Goal: Task Accomplishment & Management: Manage account settings

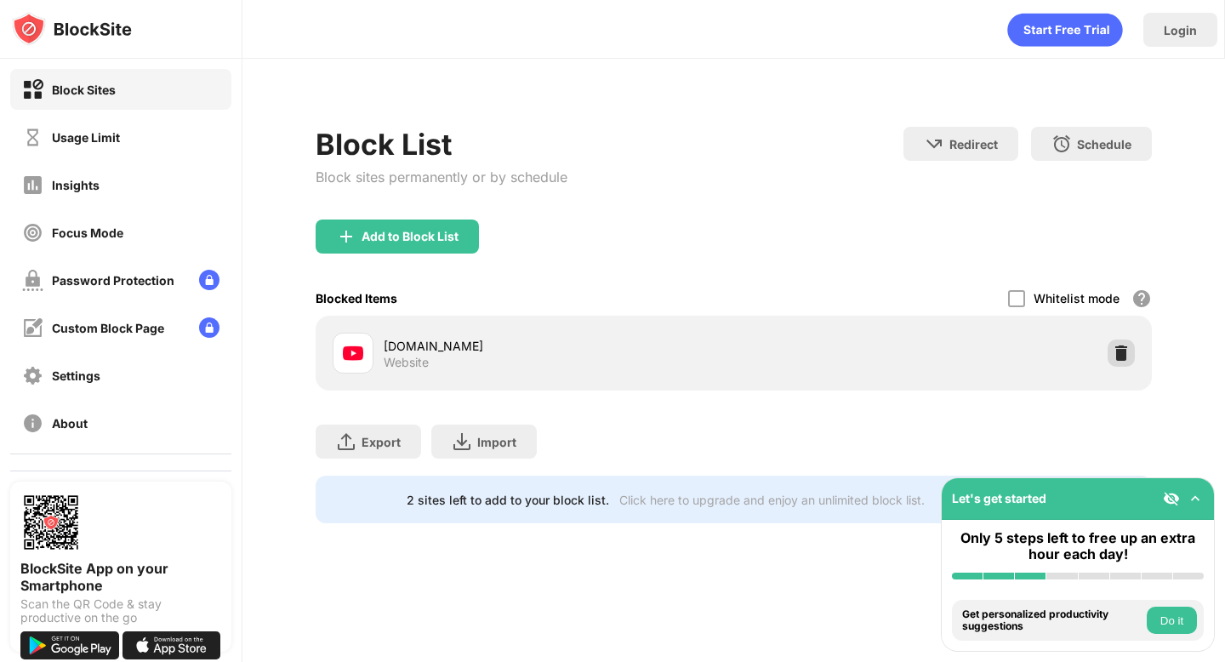
click at [1113, 356] on img at bounding box center [1121, 353] width 17 height 17
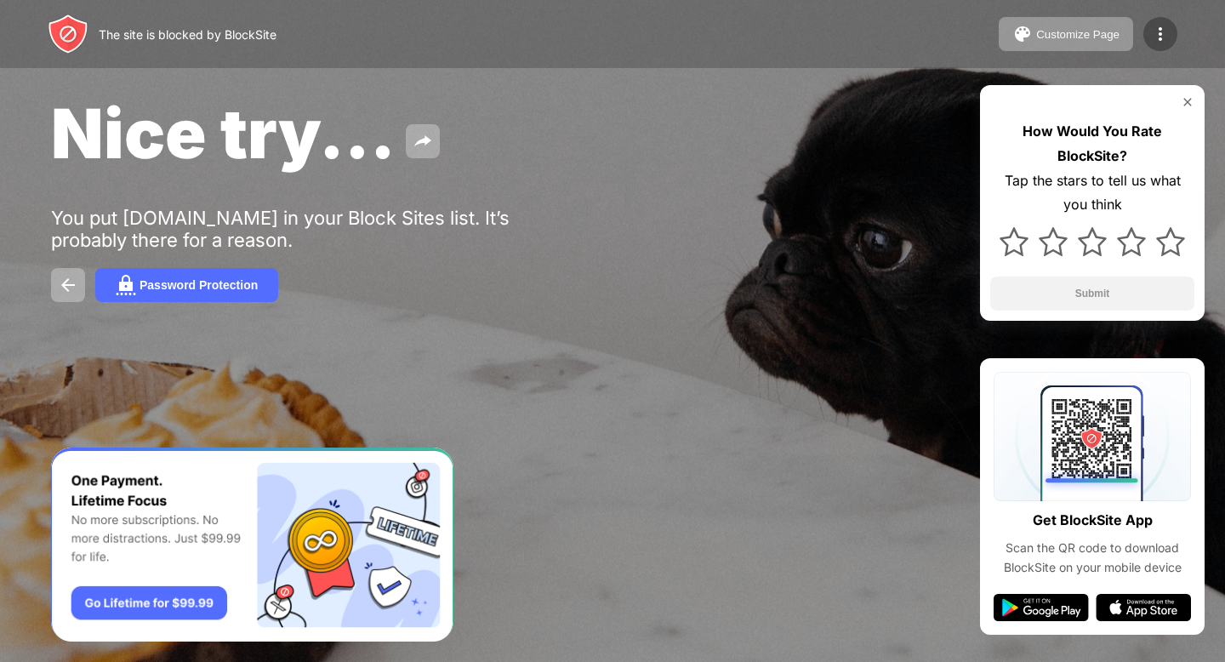
click at [1159, 34] on img at bounding box center [1160, 34] width 20 height 20
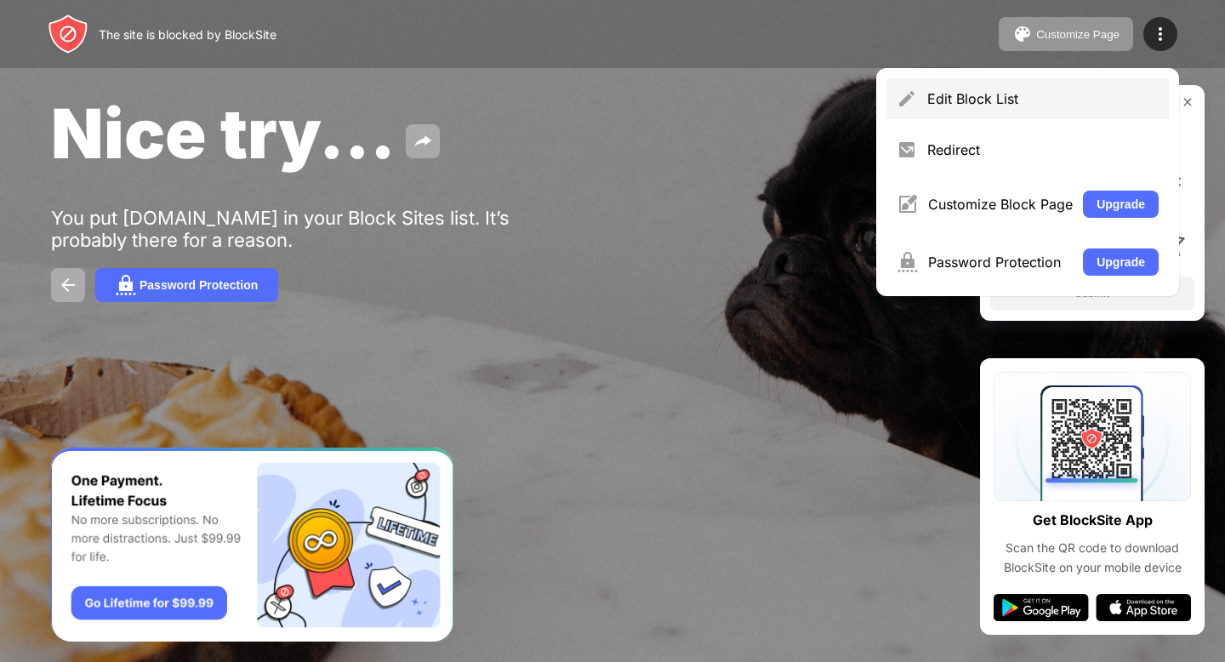
click at [1094, 89] on div "Edit Block List" at bounding box center [1027, 98] width 282 height 41
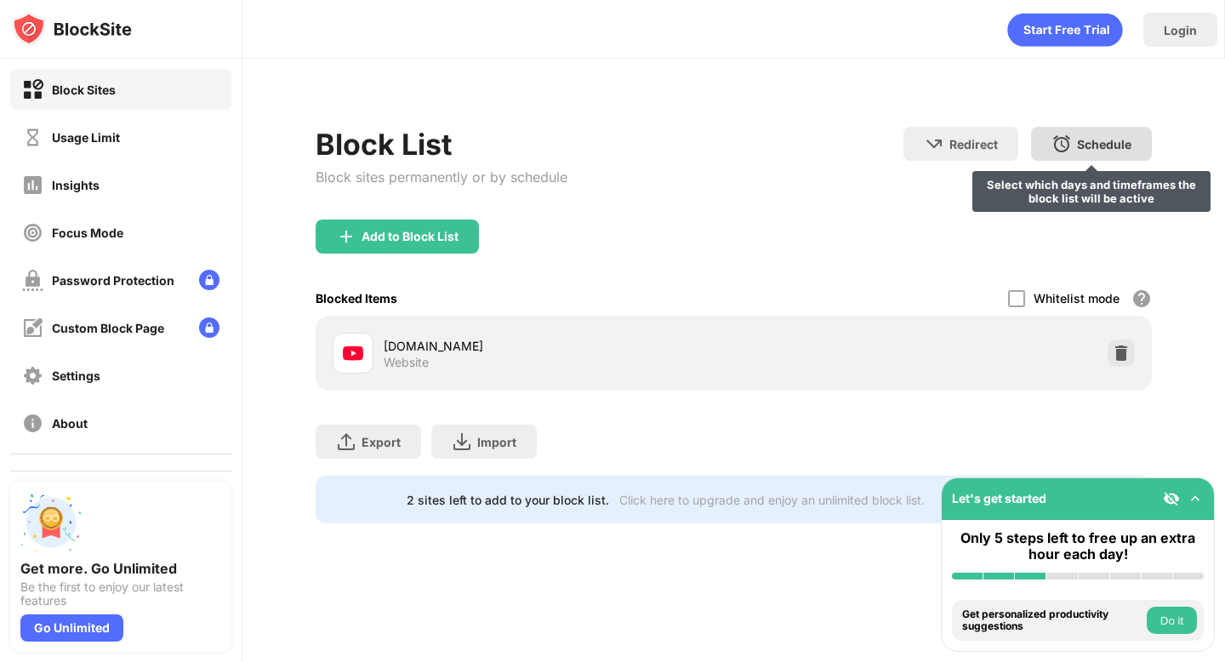
click at [1130, 344] on div at bounding box center [1121, 352] width 27 height 27
